Goal: Task Accomplishment & Management: Use online tool/utility

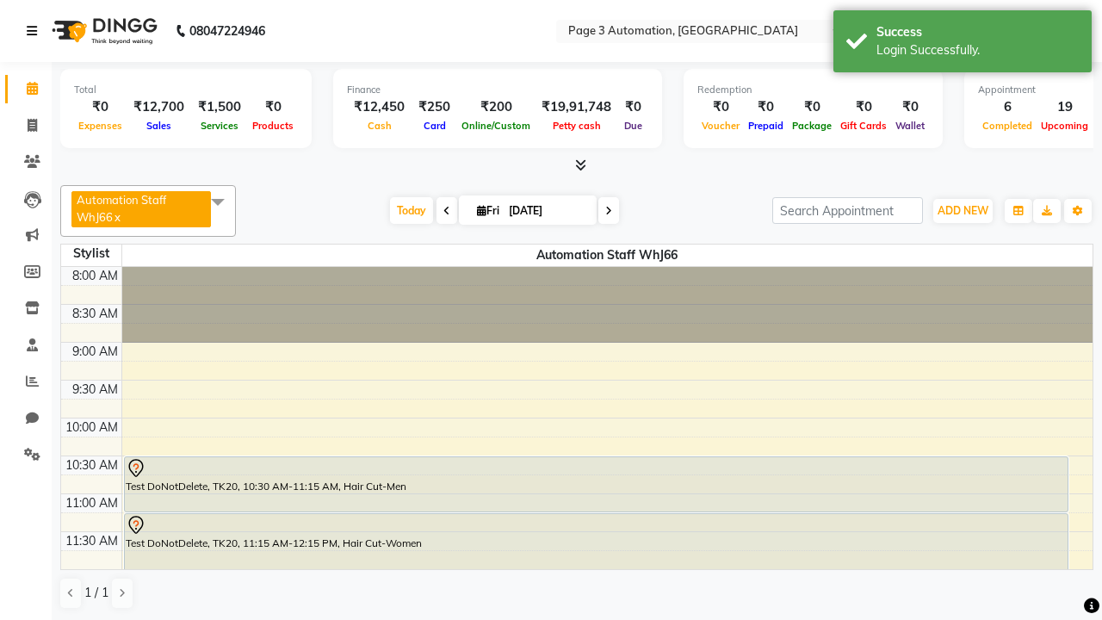
click at [35, 31] on icon at bounding box center [32, 31] width 10 height 12
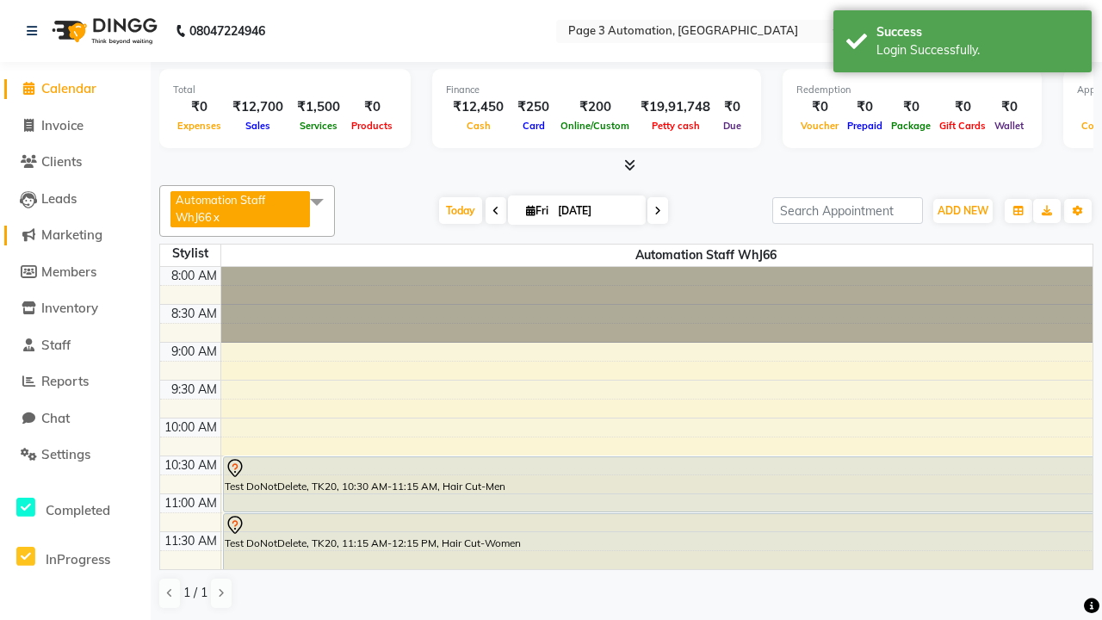
click at [75, 235] on span "Marketing" at bounding box center [71, 234] width 61 height 16
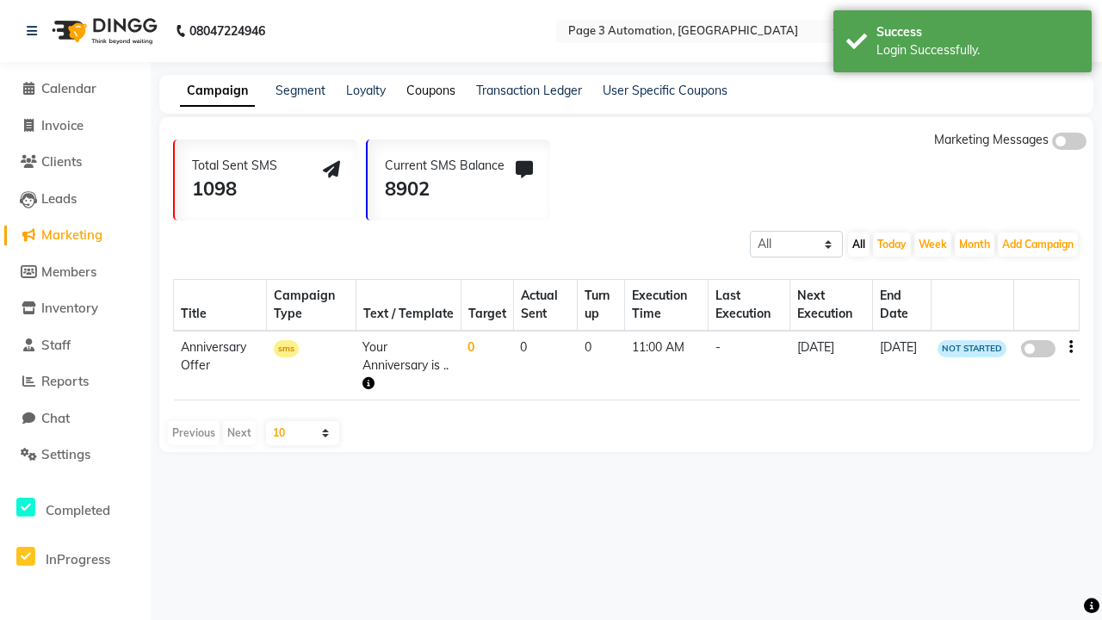
click at [430, 90] on link "Coupons" at bounding box center [430, 90] width 49 height 15
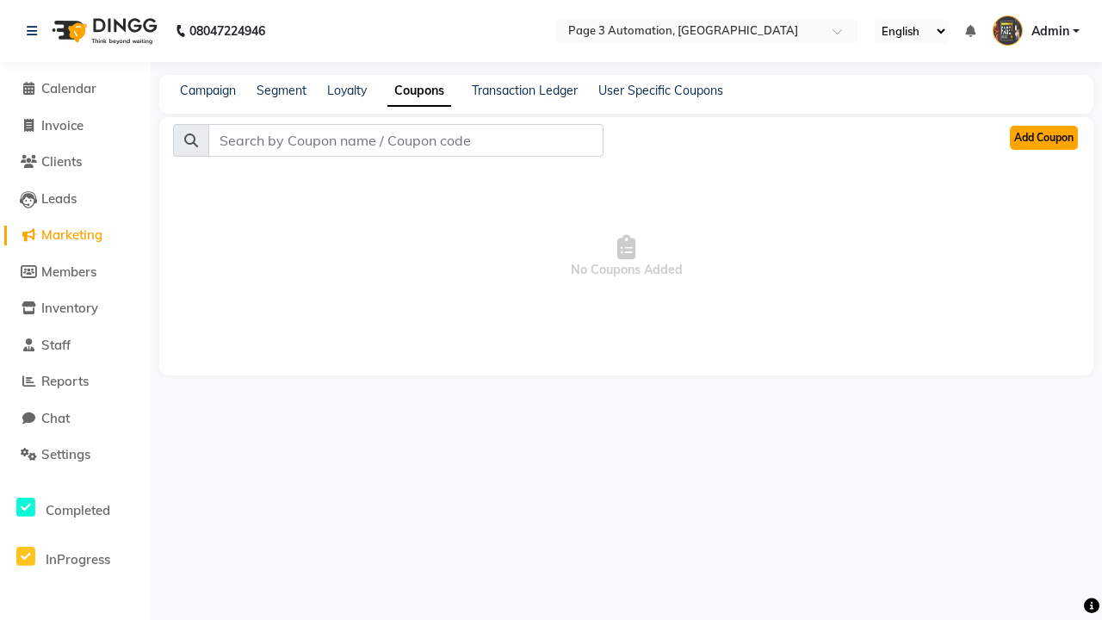
click at [1043, 138] on button "Add Coupon" at bounding box center [1044, 138] width 68 height 24
select select "ALL"
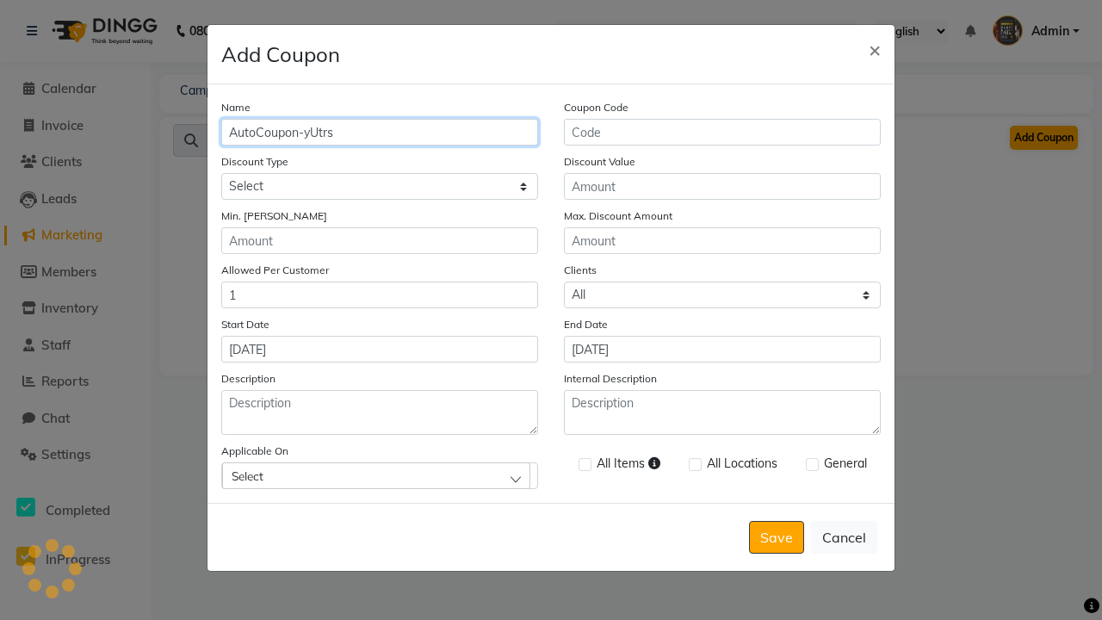
type input "AutoCoupon-yUtrs"
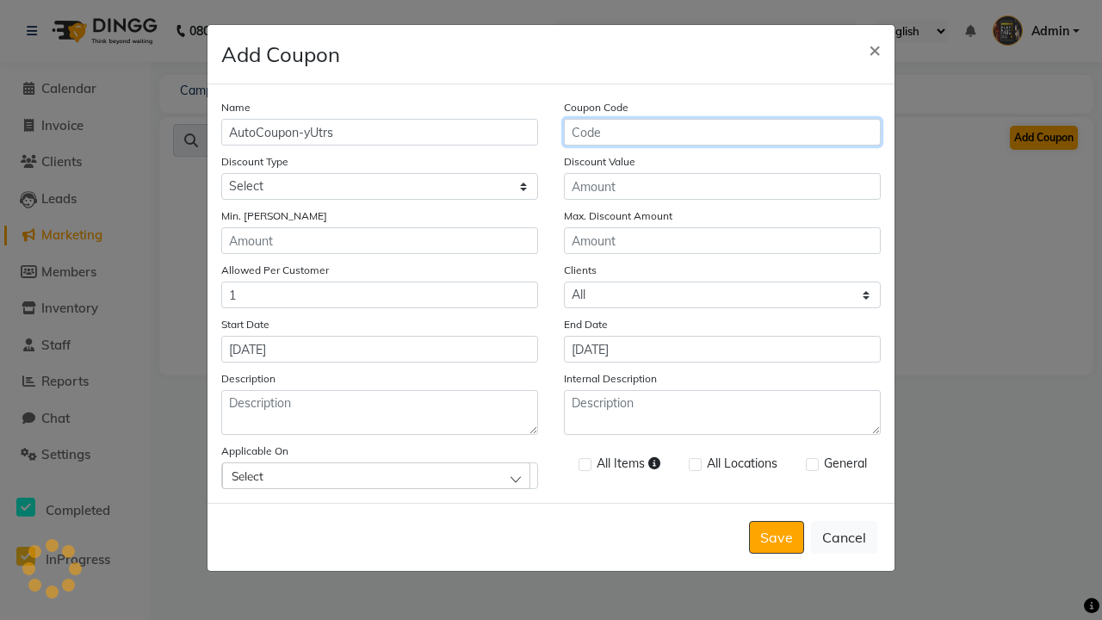
type input "AC-DWxc8"
select select "PERCENTAGE"
type input "AC-DWxc8"
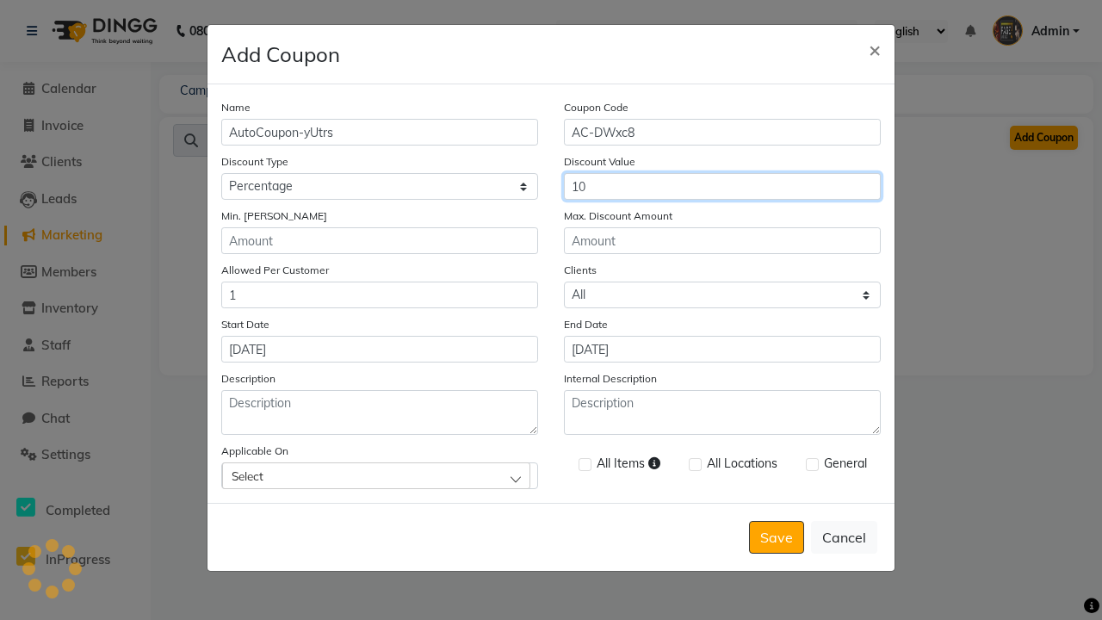
type input "10"
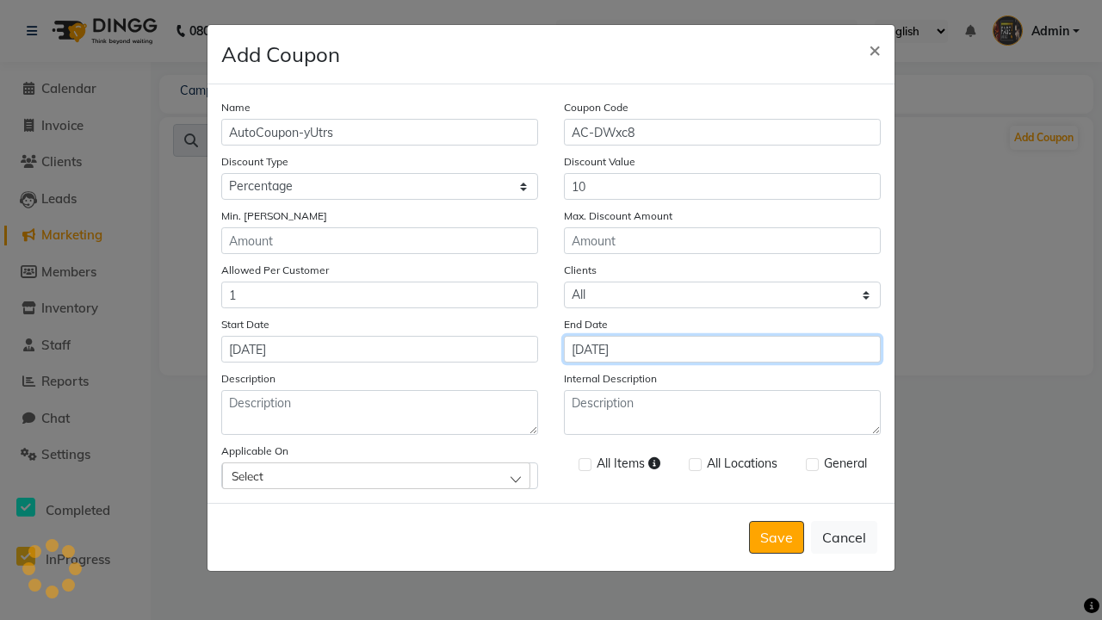
type input "[DATE]"
click at [380, 475] on div "Select" at bounding box center [376, 475] width 308 height 26
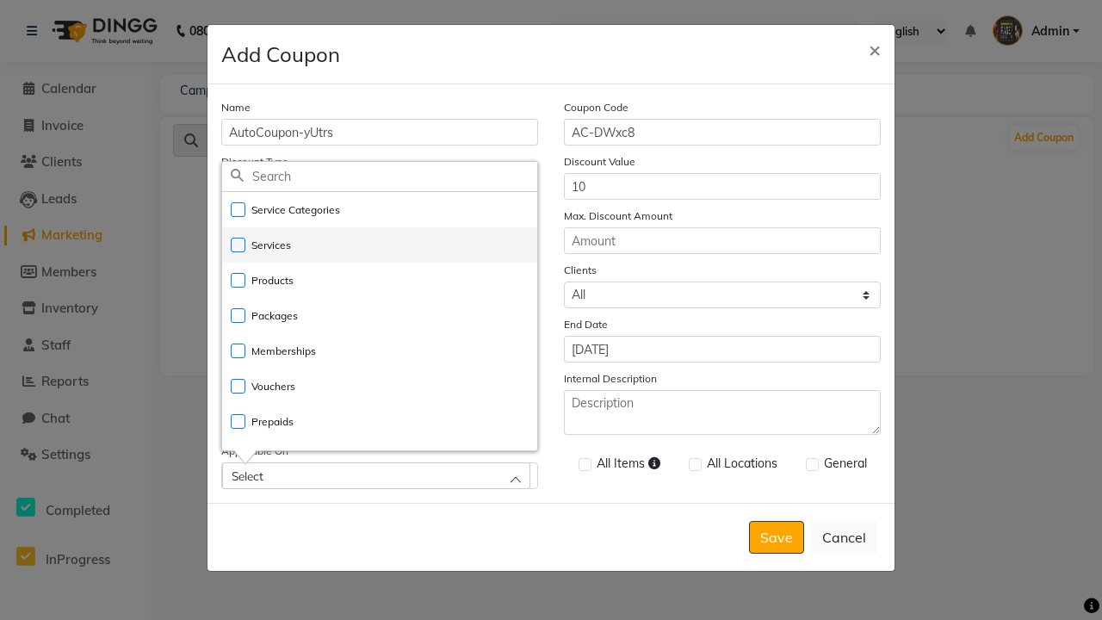
click at [380, 245] on li "Services" at bounding box center [379, 244] width 315 height 35
checkbox input "true"
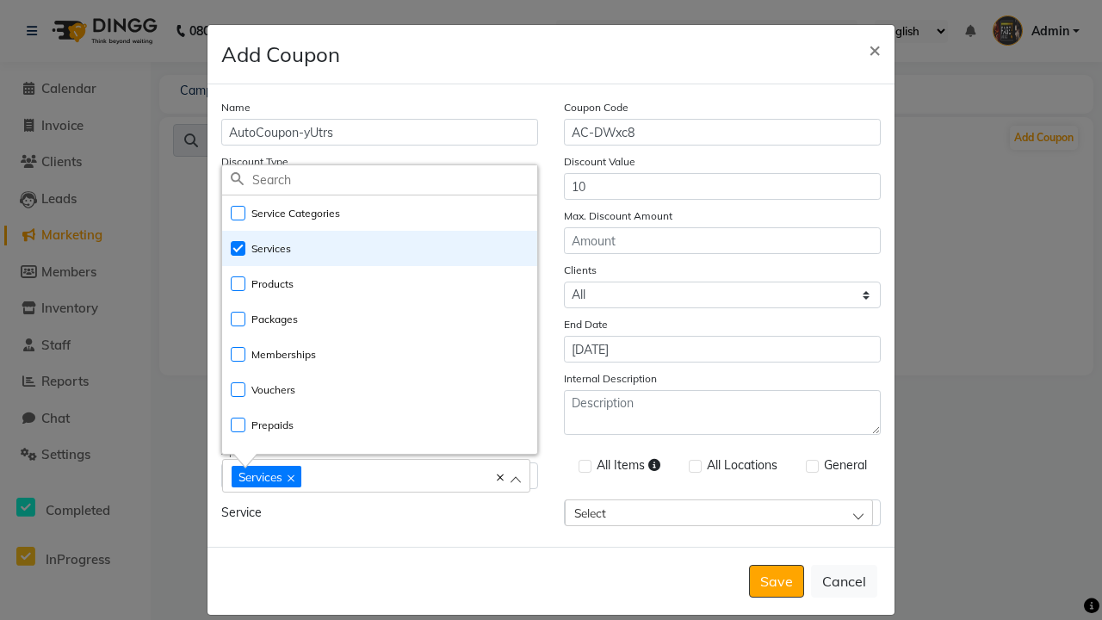
click at [380, 477] on div "Services" at bounding box center [368, 475] width 272 height 23
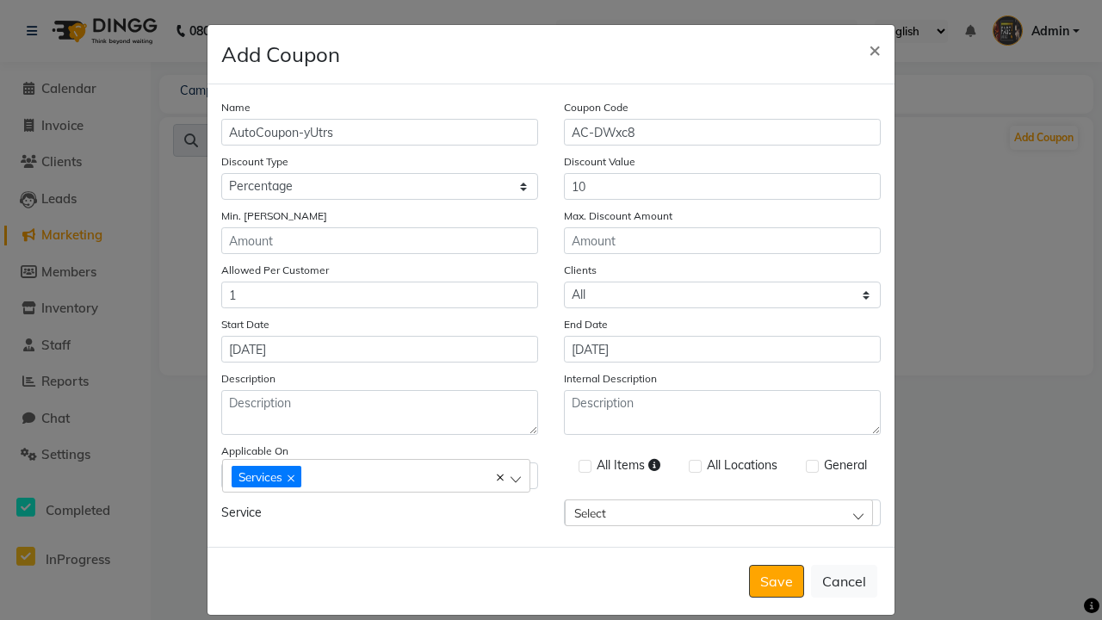
click at [585, 466] on label at bounding box center [585, 466] width 13 height 13
click at [585, 466] on input "checkbox" at bounding box center [584, 466] width 11 height 11
checkbox input "true"
click at [777, 565] on button "Save" at bounding box center [776, 581] width 55 height 33
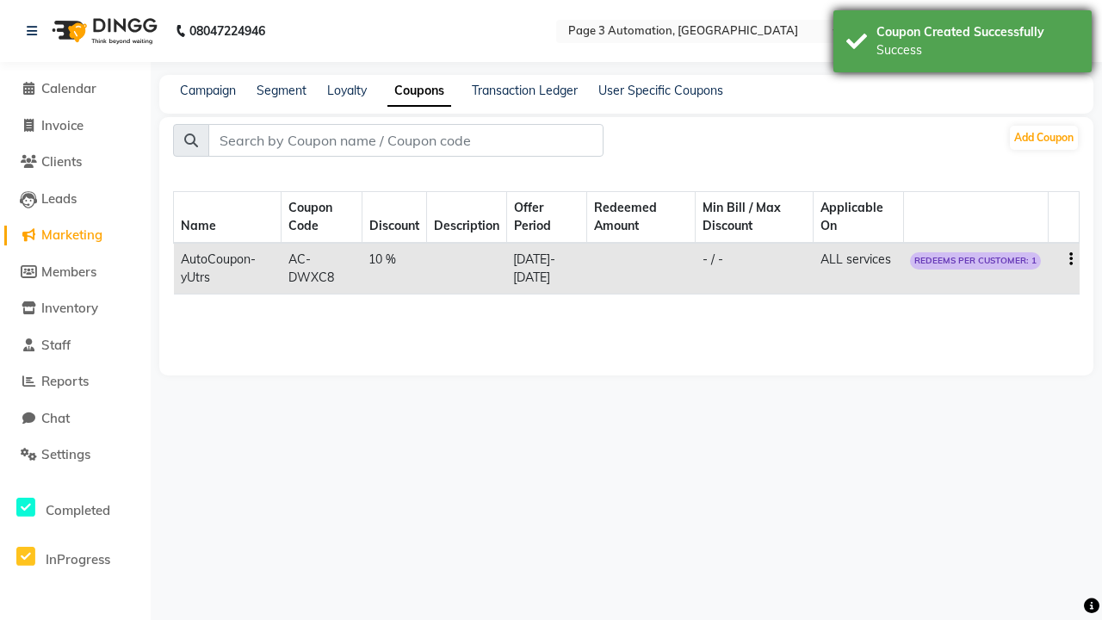
click at [963, 44] on div "Success" at bounding box center [977, 50] width 202 height 18
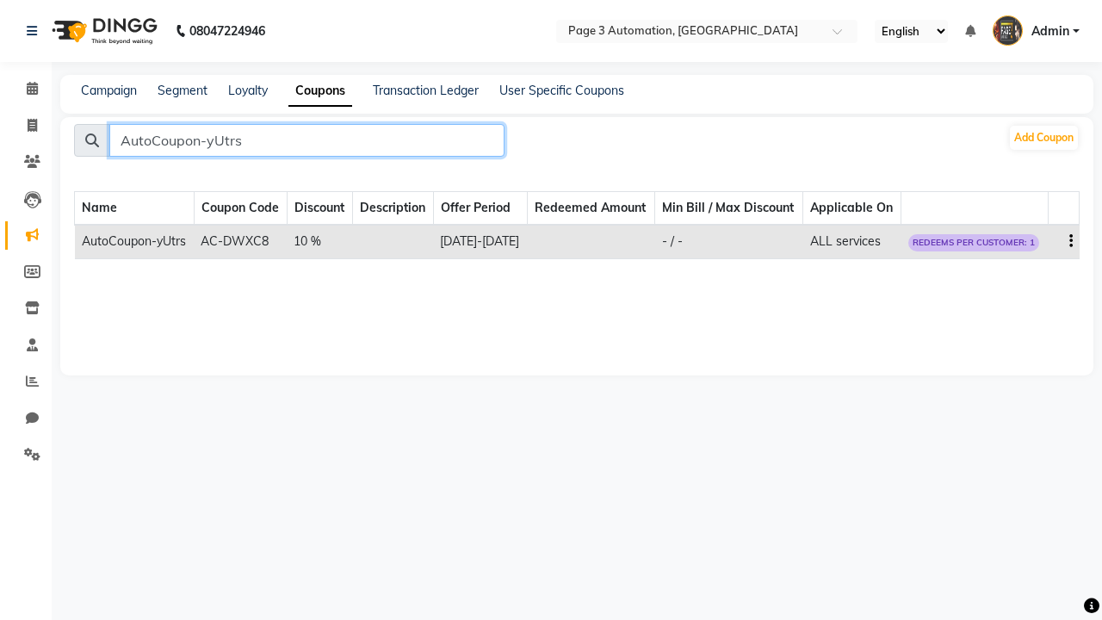
type input "AutoCoupon-yUtrs"
type input "AC-DWxc8"
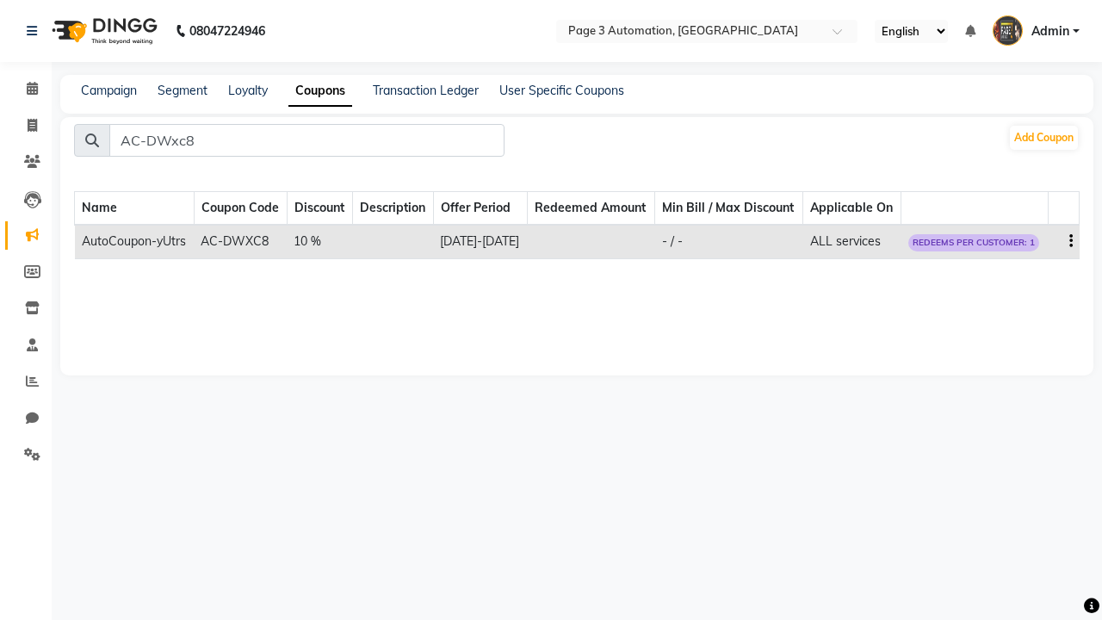
click at [1070, 242] on icon "button" at bounding box center [1070, 241] width 3 height 1
click at [1030, 249] on div "Edit" at bounding box center [1030, 249] width 41 height 22
select select "PERCENTAGE"
select select "ALL"
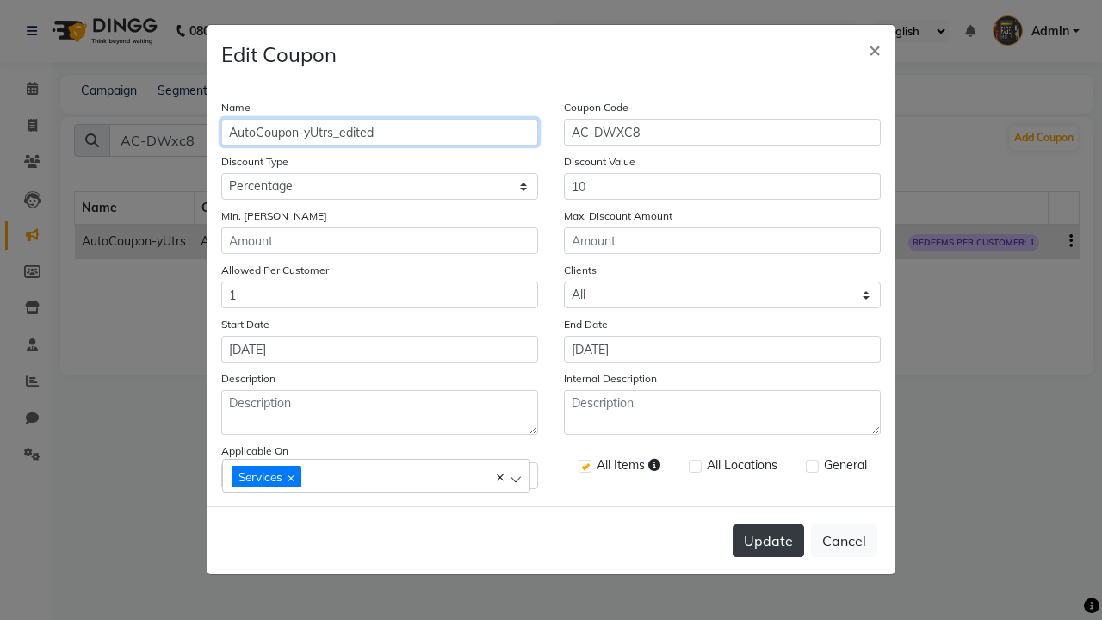
type input "AutoCoupon-yUtrs_edited"
click at [768, 541] on button "Update" at bounding box center [768, 540] width 71 height 33
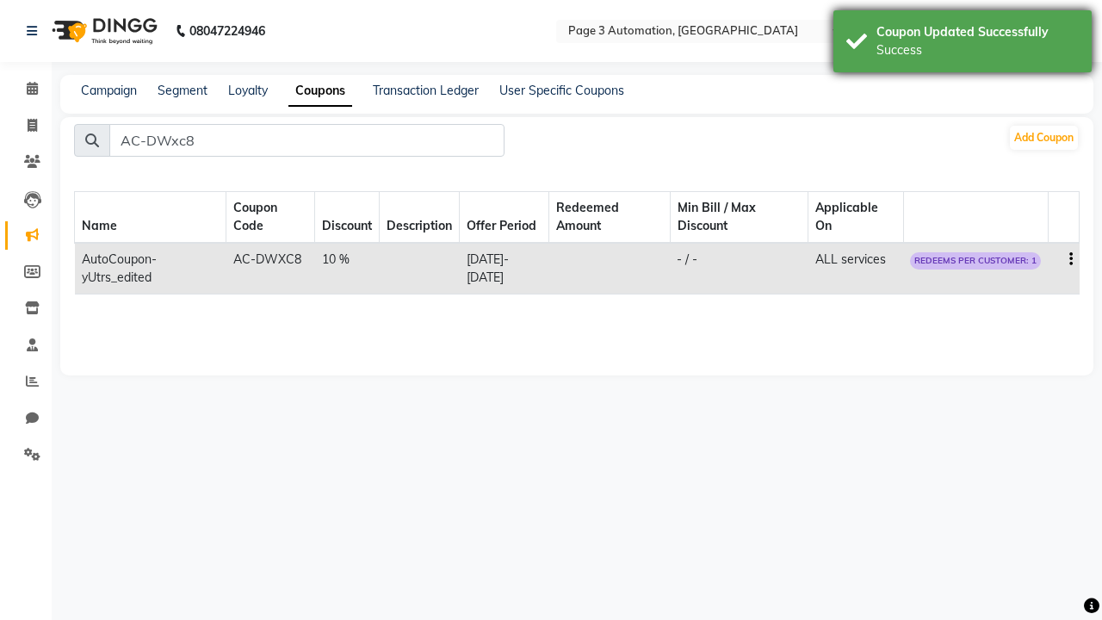
click at [963, 44] on div "Success" at bounding box center [977, 50] width 202 height 18
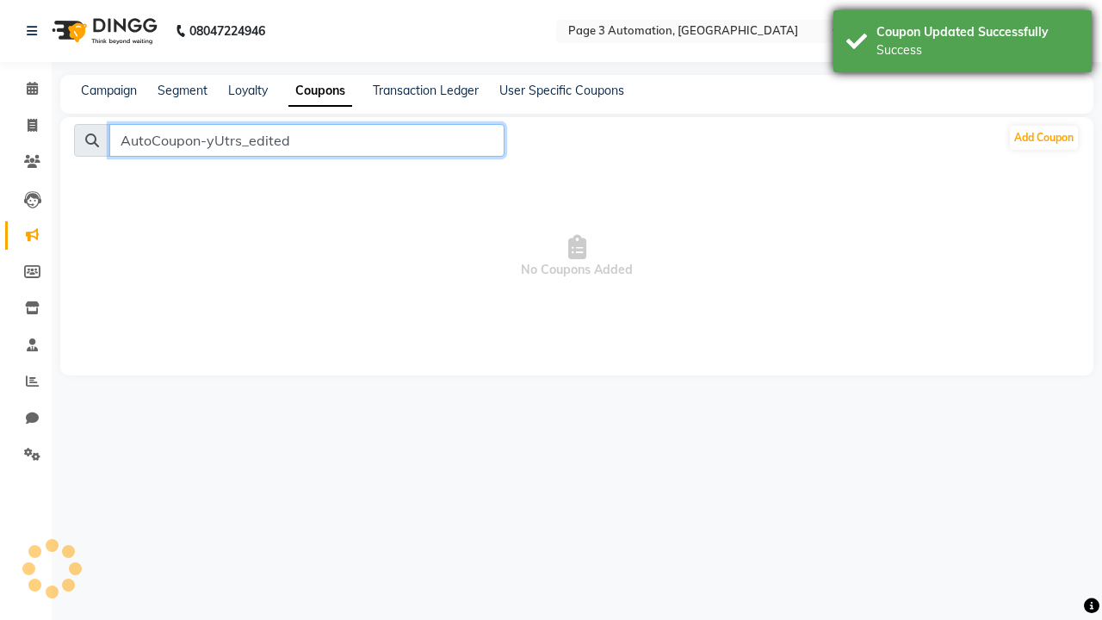
type input "AutoCoupon-yUtrs_edited"
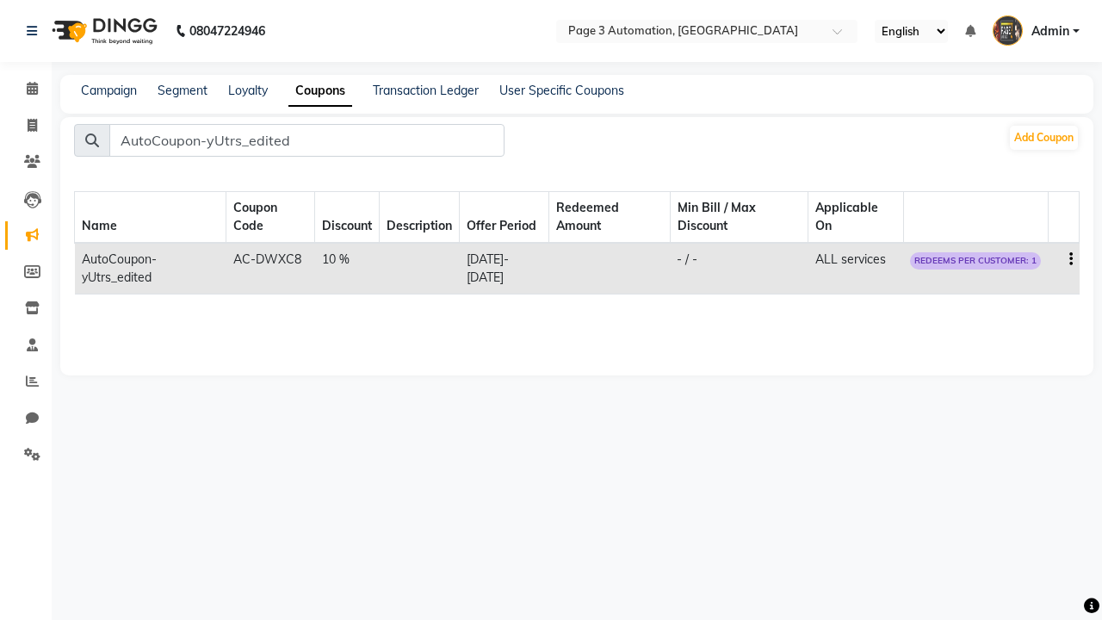
click at [1070, 259] on icon "button" at bounding box center [1070, 259] width 3 height 1
click at [1030, 270] on div "Delete" at bounding box center [1030, 271] width 41 height 22
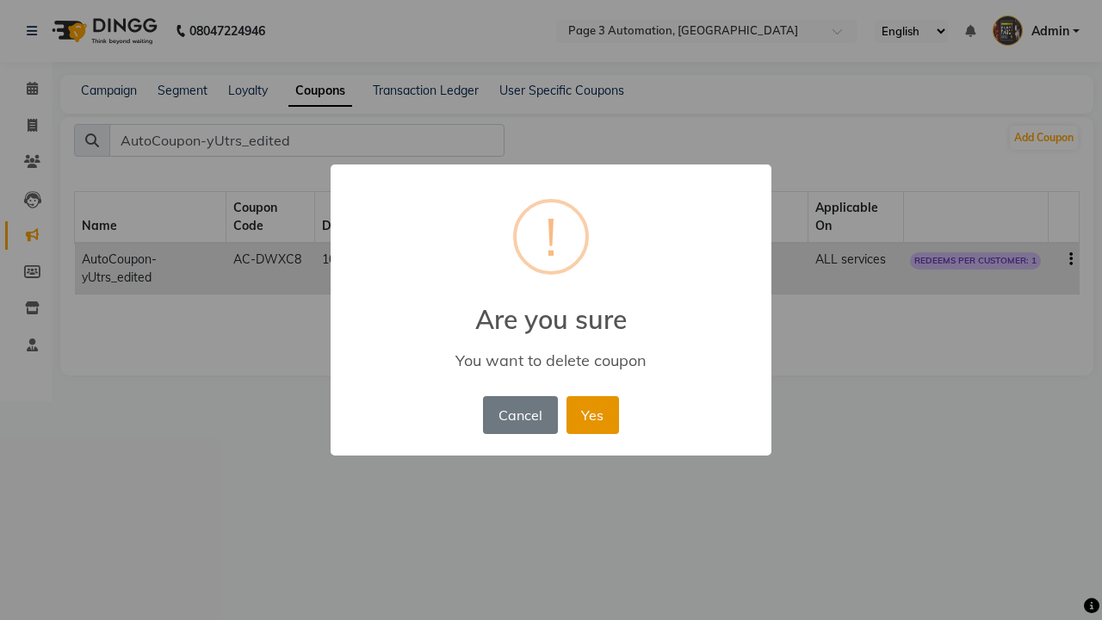
click at [592, 414] on button "Yes" at bounding box center [593, 415] width 53 height 38
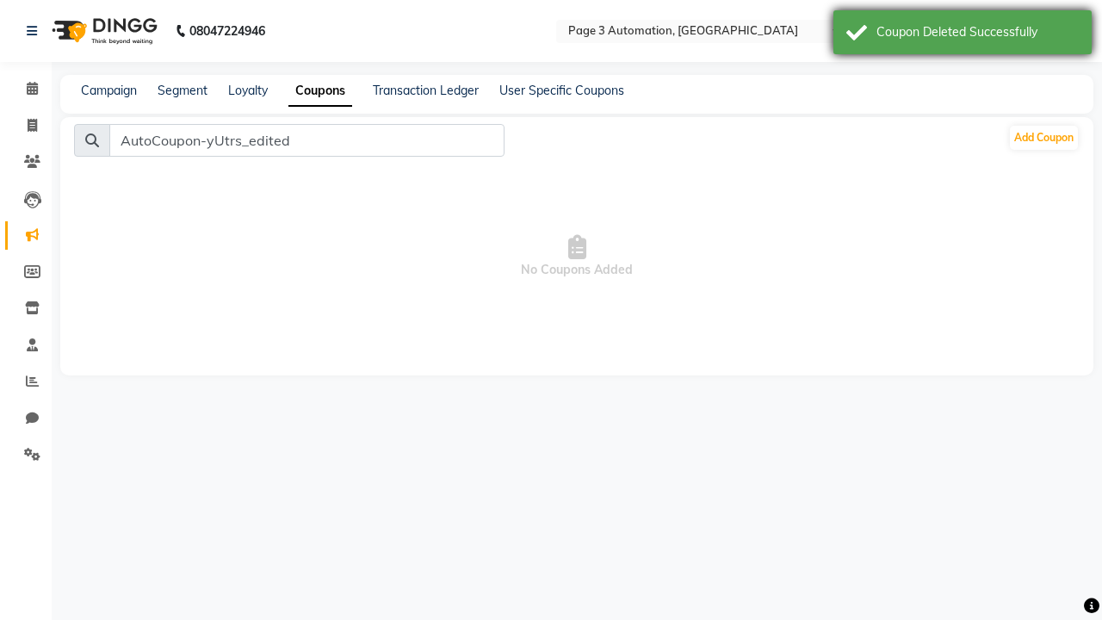
click at [963, 34] on div "Coupon Deleted Successfully" at bounding box center [977, 32] width 202 height 18
